Goal: Task Accomplishment & Management: Manage account settings

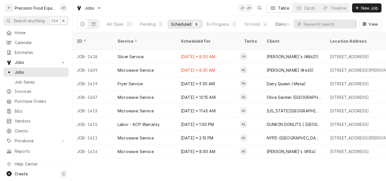
click at [284, 24] on div "Completed" at bounding box center [286, 24] width 21 height 6
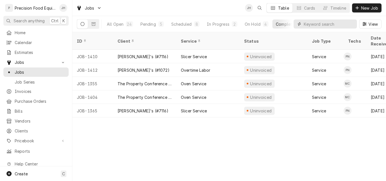
click at [319, 23] on input "Dynamic Content Wrapper" at bounding box center [329, 24] width 50 height 9
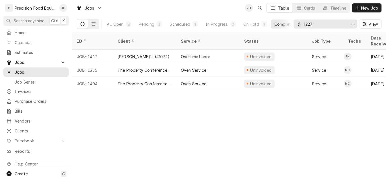
type input "1227"
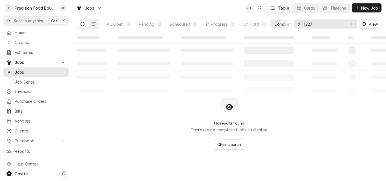
click at [320, 24] on input "1227" at bounding box center [325, 24] width 42 height 9
click at [20, 92] on span "Invoices" at bounding box center [40, 92] width 51 height 6
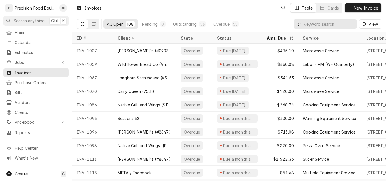
click at [316, 24] on input "Dynamic Content Wrapper" at bounding box center [329, 24] width 50 height 9
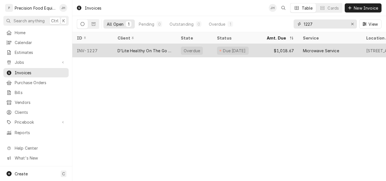
type input "1227"
click at [145, 47] on div "D'Lite Healthy On The Go (Old Town)" at bounding box center [144, 51] width 63 height 14
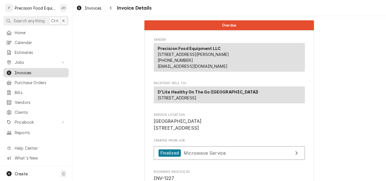
click at [28, 70] on span "Invoices" at bounding box center [40, 73] width 51 height 6
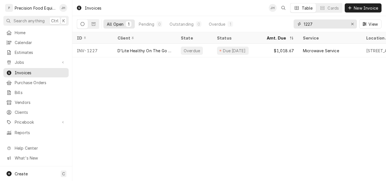
click at [311, 26] on input "1227" at bounding box center [325, 24] width 42 height 9
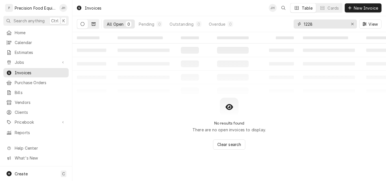
type input "1228"
click at [95, 23] on icon "Dynamic Content Wrapper" at bounding box center [94, 23] width 4 height 3
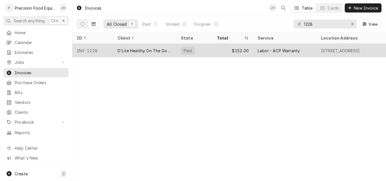
click at [247, 51] on div "$152.00" at bounding box center [233, 51] width 41 height 14
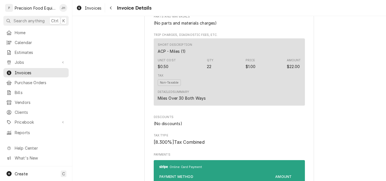
scroll to position [566, 0]
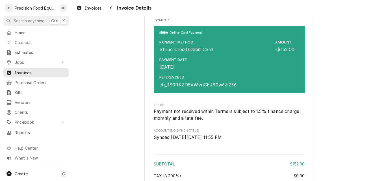
click at [241, 73] on div "Payment Date Aug 26, 2025" at bounding box center [227, 64] width 135 height 18
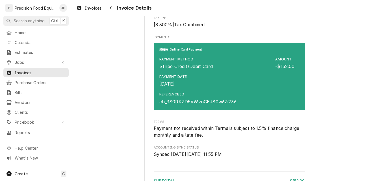
scroll to position [548, 0]
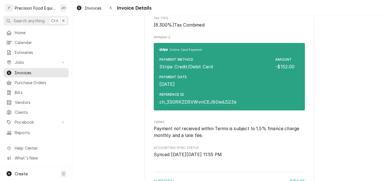
click at [177, 72] on div "Payment Method Stripe Credit/Debit Card Amount -$152.00" at bounding box center [227, 64] width 135 height 18
click at [184, 88] on div "Payment Date Aug 26, 2025" at bounding box center [174, 81] width 28 height 13
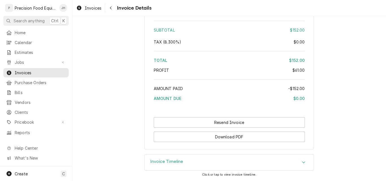
scroll to position [718, 0]
click at [302, 162] on icon "Accordion Header" at bounding box center [303, 163] width 3 height 2
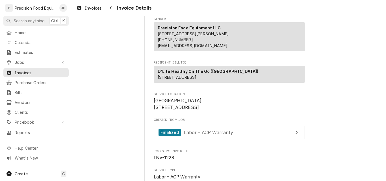
scroll to position [0, 0]
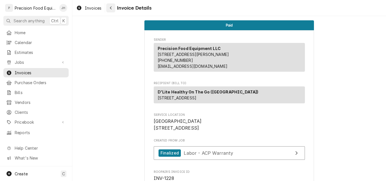
click at [113, 8] on div "Navigate back" at bounding box center [111, 8] width 6 height 6
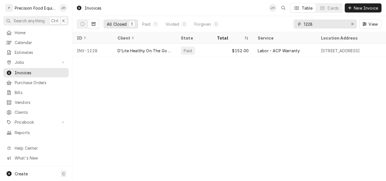
click at [322, 22] on input "1228" at bounding box center [325, 24] width 42 height 9
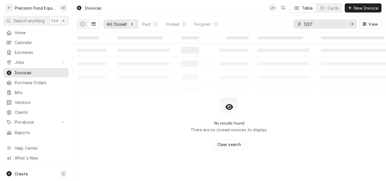
type input "1227"
click at [85, 24] on button "Dynamic Content Wrapper" at bounding box center [82, 24] width 11 height 9
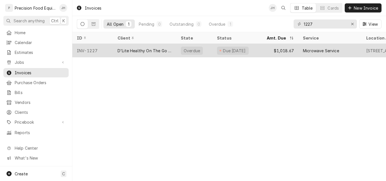
click at [155, 50] on div "D'Lite Healthy On The Go ([GEOGRAPHIC_DATA])" at bounding box center [145, 51] width 54 height 6
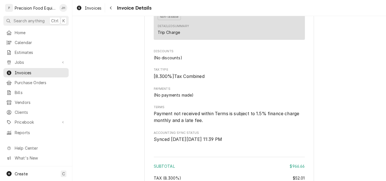
scroll to position [962, 0]
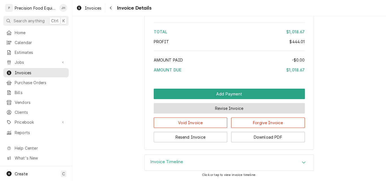
click at [221, 114] on button "Revise Invoice" at bounding box center [229, 108] width 151 height 10
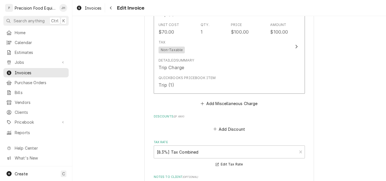
scroll to position [962, 0]
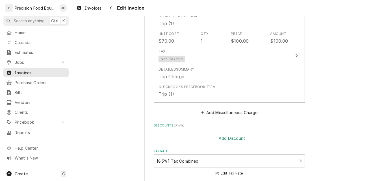
click at [237, 139] on button "Add Discount" at bounding box center [229, 138] width 34 height 8
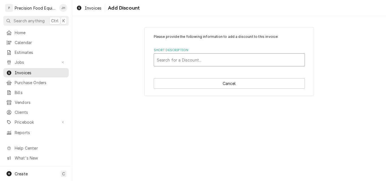
click at [173, 60] on div "Short Description" at bounding box center [229, 60] width 145 height 10
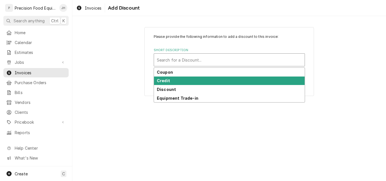
click at [169, 80] on div "Credit" at bounding box center [229, 81] width 151 height 9
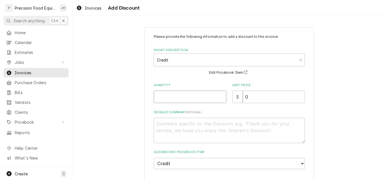
click at [176, 98] on input "Quantity" at bounding box center [190, 97] width 73 height 12
type textarea "x"
type input "1"
type textarea "x"
type input "1"
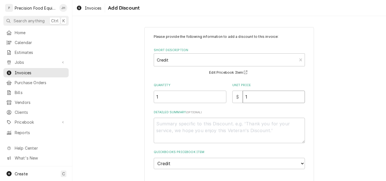
type textarea "x"
type input "15"
type textarea "x"
type input "152"
type textarea "x"
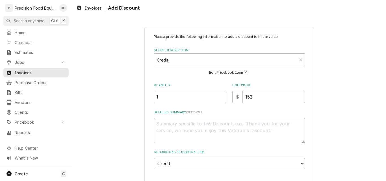
type textarea "P"
type textarea "x"
type textarea "Pr"
type textarea "x"
type textarea "Pre"
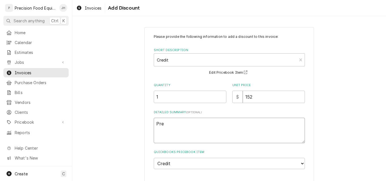
type textarea "x"
type textarea "Prep"
type textarea "x"
type textarea "Prepa"
type textarea "x"
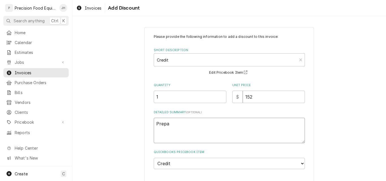
type textarea "Prepai"
type textarea "x"
type textarea "Prepaid"
type textarea "x"
type textarea "Prepaid"
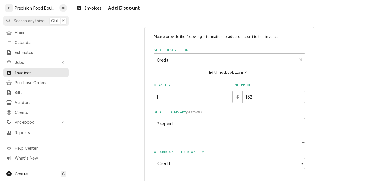
type textarea "x"
type textarea "Prepaid a"
type textarea "x"
type textarea "Prepaid am"
type textarea "x"
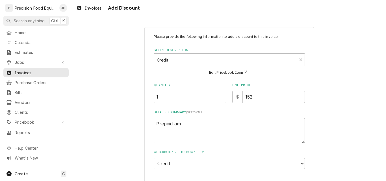
type textarea "Prepaid amo"
type textarea "x"
type textarea "Prepaid amou"
type textarea "x"
type textarea "Prepaid amoun"
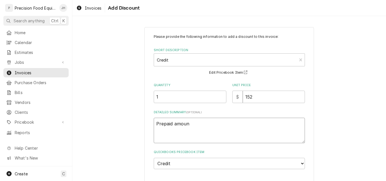
type textarea "x"
type textarea "Prepaid amount"
type textarea "x"
type textarea "Prepaid amount"
type textarea "x"
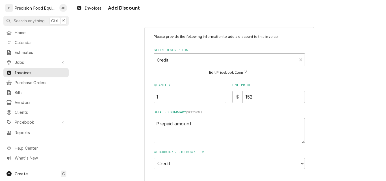
type textarea "Prepaid amount f"
type textarea "x"
type textarea "Prepaid amount fo"
type textarea "x"
type textarea "Prepaid amount for"
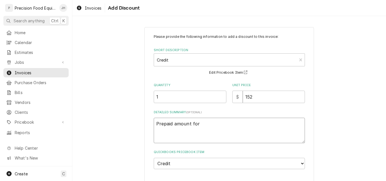
type textarea "x"
type textarea "Prepaid amount fo"
type textarea "x"
type textarea "Prepaid amount f"
type textarea "x"
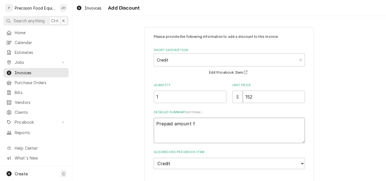
type textarea "Prepaid amount fr"
type textarea "x"
type textarea "Prepaid amount fro"
type textarea "x"
type textarea "Prepaid amount fro"
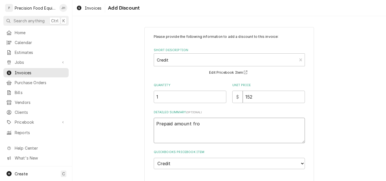
type textarea "x"
type textarea "Prepaid amount fro"
type textarea "x"
type textarea "Prepaid amount from"
type textarea "x"
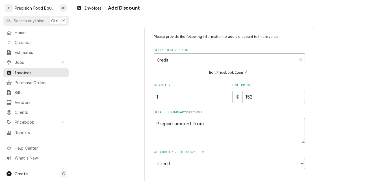
type textarea "Prepaid amount from"
type textarea "x"
type textarea "Prepaid amount from I"
type textarea "x"
type textarea "Prepaid amount from IN"
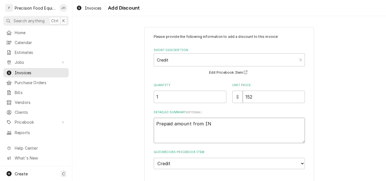
type textarea "x"
type textarea "Prepaid amount from INV"
type textarea "x"
type textarea "Prepaid amount from INV-"
type textarea "x"
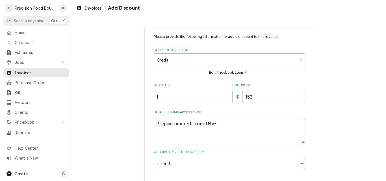
type textarea "Prepaid amount from INV-1"
type textarea "x"
type textarea "Prepaid amount from INV-12"
type textarea "x"
type textarea "Prepaid amount from INV-122"
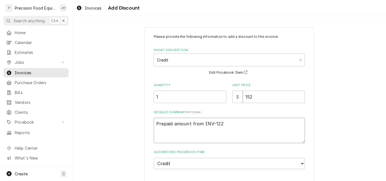
type textarea "x"
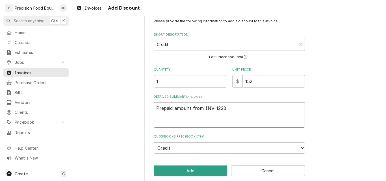
scroll to position [23, 0]
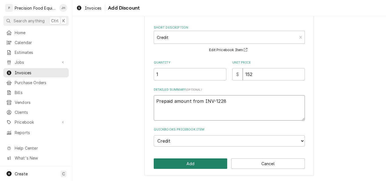
type textarea "Prepaid amount from INV-1228"
click at [193, 164] on button "Add" at bounding box center [191, 164] width 74 height 10
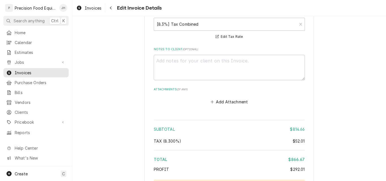
scroll to position [1273, 0]
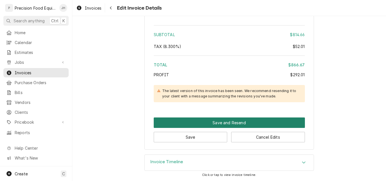
click at [221, 123] on button "Save and Resend" at bounding box center [229, 123] width 151 height 10
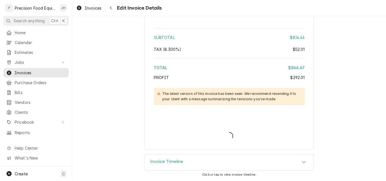
type textarea "x"
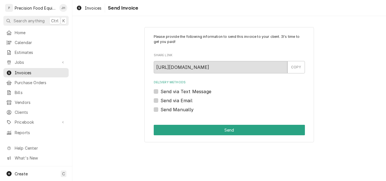
click at [187, 101] on label "Send via Email" at bounding box center [177, 100] width 32 height 7
click at [187, 101] on input "Send via Email" at bounding box center [236, 103] width 151 height 12
checkbox input "true"
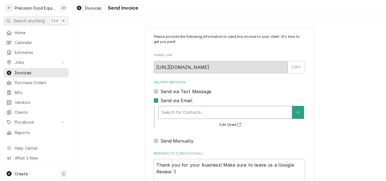
click at [171, 111] on div "Delivery Methods" at bounding box center [226, 112] width 128 height 10
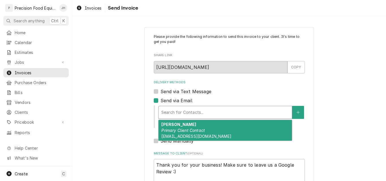
click at [173, 129] on em "Primary Client Contact" at bounding box center [184, 130] width 44 height 5
type textarea "x"
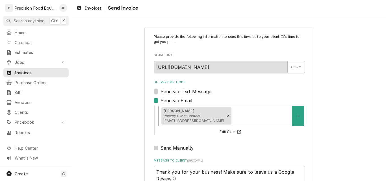
click at [175, 91] on label "Send via Text Message" at bounding box center [186, 91] width 51 height 7
click at [175, 91] on input "Send via Text Message" at bounding box center [236, 94] width 151 height 12
checkbox input "true"
type textarea "x"
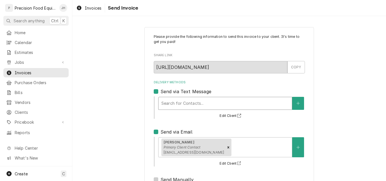
click at [170, 106] on div "Delivery Methods" at bounding box center [226, 103] width 128 height 10
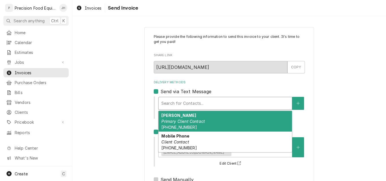
click at [161, 91] on label "Send via Text Message" at bounding box center [186, 91] width 51 height 7
click at [161, 91] on input "Send via Text Message" at bounding box center [236, 94] width 151 height 12
checkbox input "false"
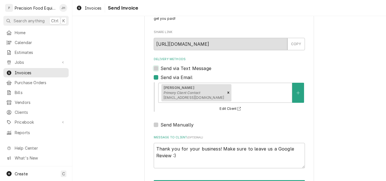
scroll to position [45, 0]
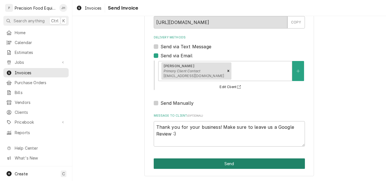
click at [224, 161] on button "Send" at bounding box center [229, 164] width 151 height 10
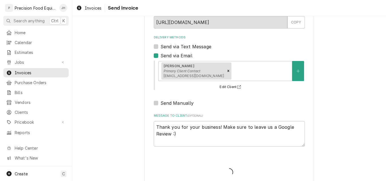
type textarea "x"
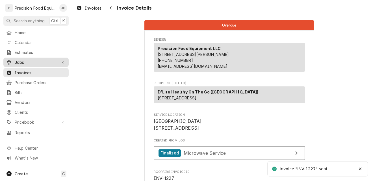
click at [33, 62] on span "Jobs" at bounding box center [36, 62] width 43 height 6
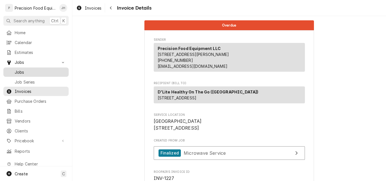
click at [33, 71] on span "Jobs" at bounding box center [40, 72] width 51 height 6
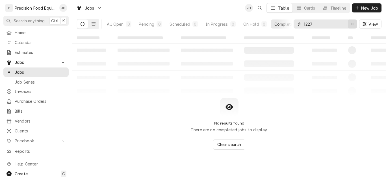
click at [350, 23] on div "Erase input" at bounding box center [353, 24] width 6 height 6
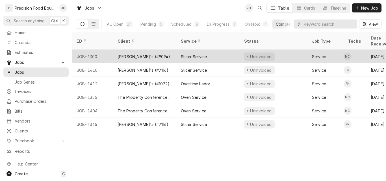
click at [149, 50] on div "[PERSON_NAME]'s (#9094)" at bounding box center [144, 57] width 63 height 14
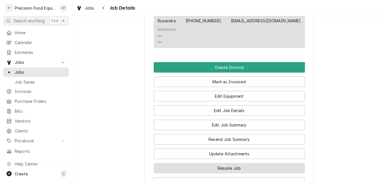
scroll to position [503, 0]
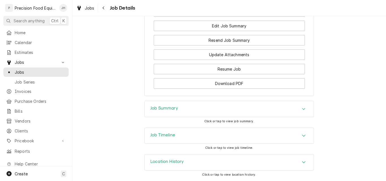
click at [228, 112] on div "Job Summary" at bounding box center [229, 109] width 169 height 16
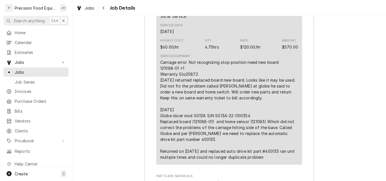
scroll to position [729, 0]
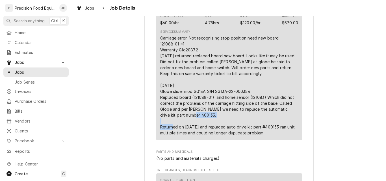
drag, startPoint x: 195, startPoint y: 127, endPoint x: 153, endPoint y: 127, distance: 42.4
click at [153, 127] on div "Roopairs Job ID JOB-1300 Service Type Slicer Service Job Type Service Total Tim…" at bounding box center [229, 174] width 169 height 566
click at [221, 125] on div "Carriage error. Not recognizing stop position need new board 121088-01 ×1 Warra…" at bounding box center [229, 85] width 138 height 101
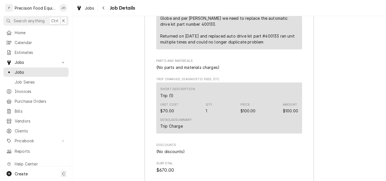
scroll to position [905, 0]
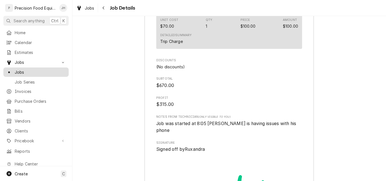
click at [26, 69] on span "Jobs" at bounding box center [40, 72] width 51 height 6
